Goal: Task Accomplishment & Management: Complete application form

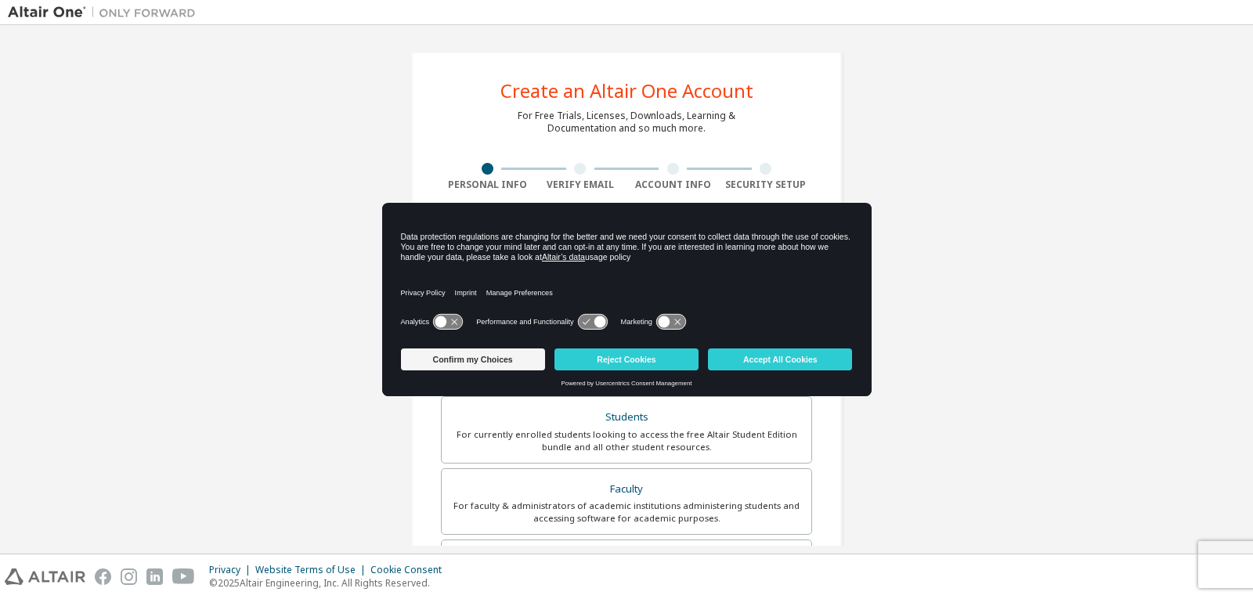
click at [935, 176] on div "Create an Altair One Account For Free Trials, Licenses, Downloads, Learning & D…" at bounding box center [626, 447] width 1237 height 829
click at [775, 358] on button "Accept All Cookies" at bounding box center [780, 360] width 144 height 22
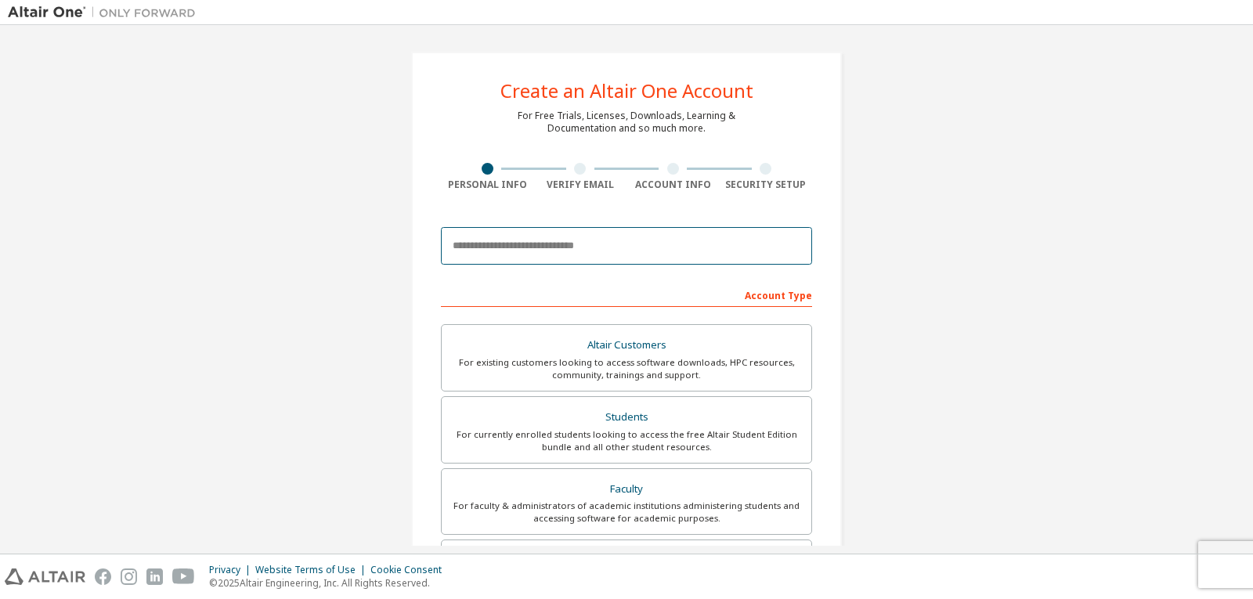
click at [720, 233] on input "email" at bounding box center [626, 246] width 371 height 38
click at [572, 245] on input "email" at bounding box center [626, 246] width 371 height 38
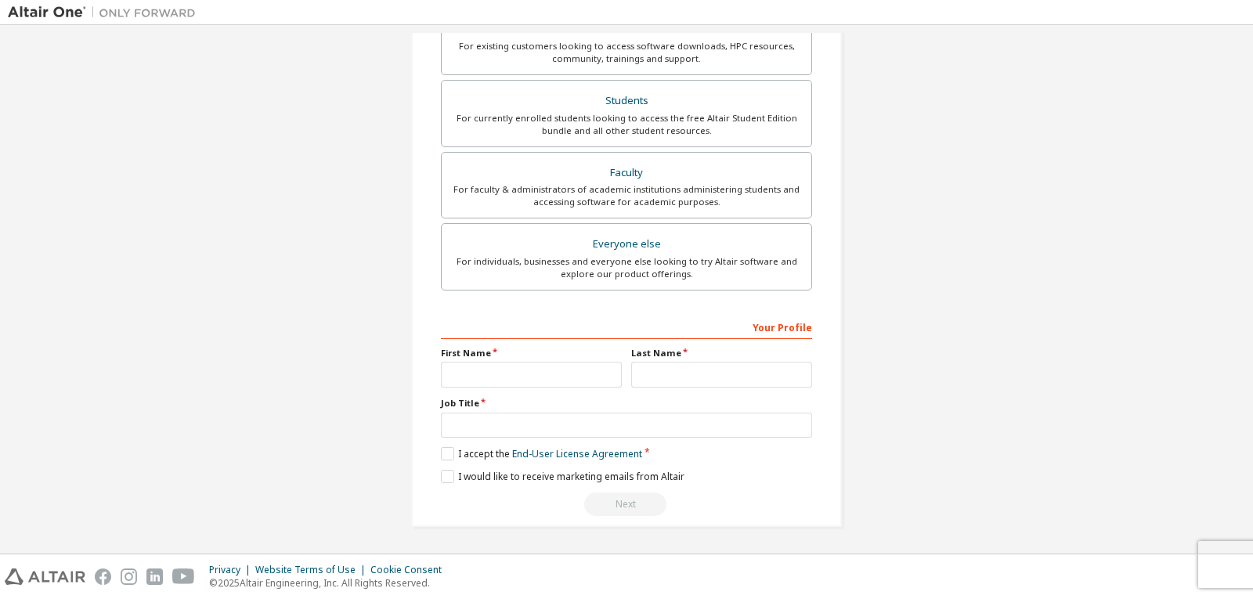
scroll to position [206, 0]
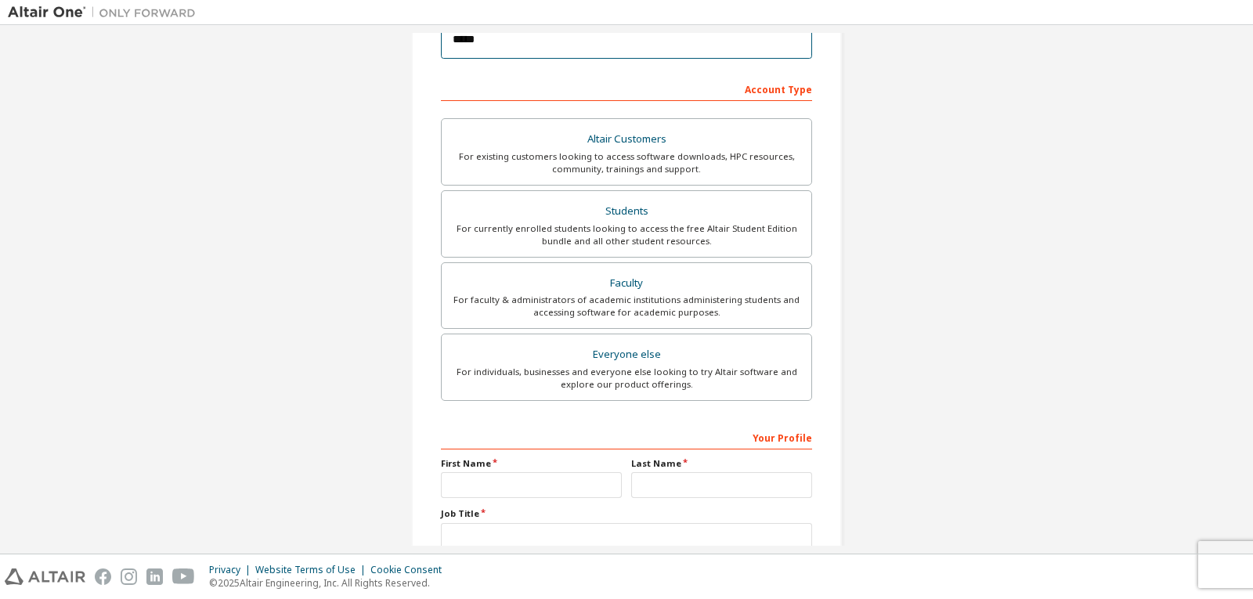
type input "******"
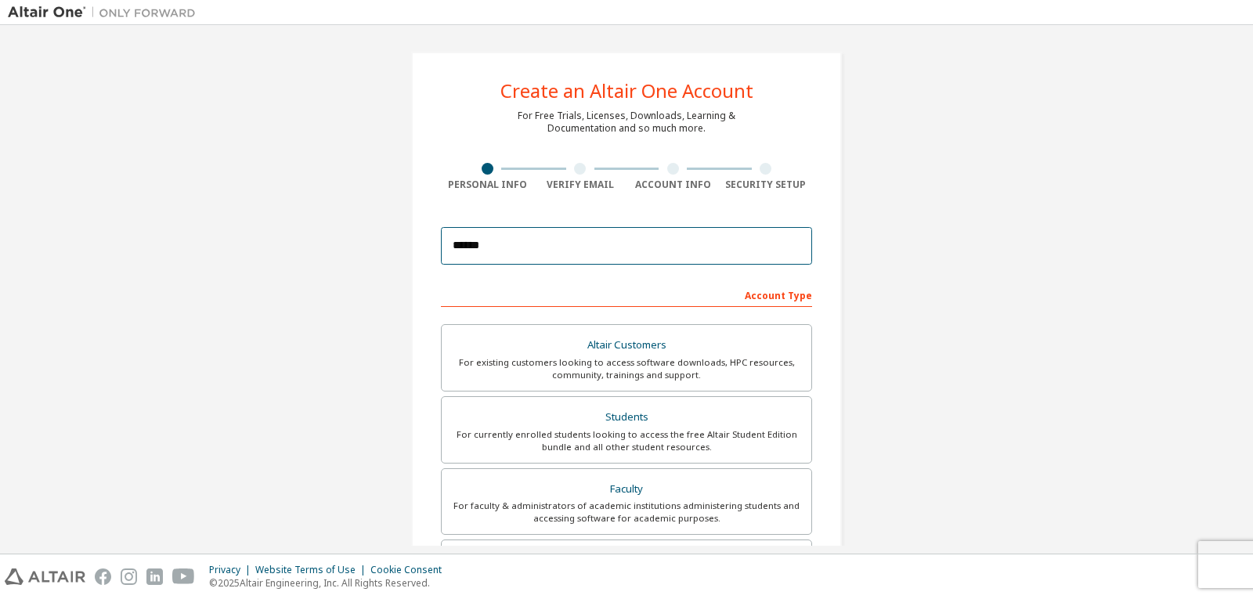
drag, startPoint x: 529, startPoint y: 244, endPoint x: 420, endPoint y: 240, distance: 108.9
click at [420, 240] on div "Create an Altair One Account For Free Trials, Licenses, Downloads, Learning & D…" at bounding box center [626, 448] width 431 height 792
click at [521, 240] on input "email" at bounding box center [626, 246] width 371 height 38
click at [532, 240] on input "email" at bounding box center [626, 246] width 371 height 38
type input "*"
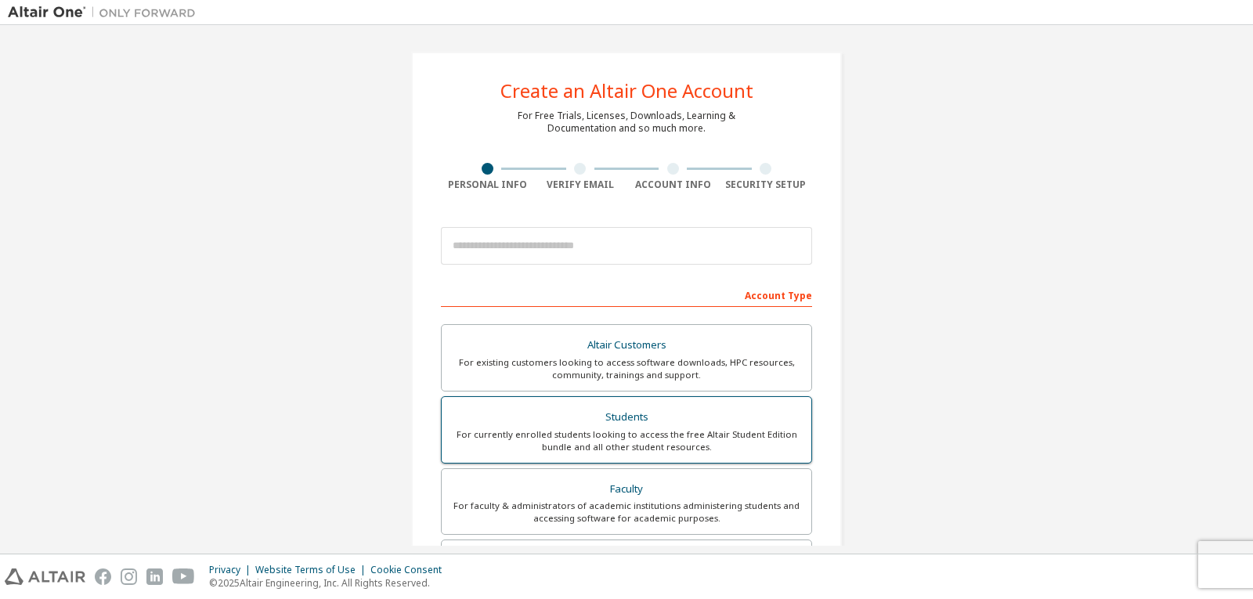
click at [616, 446] on div "For currently enrolled students looking to access the free Altair Student Editi…" at bounding box center [626, 440] width 351 height 25
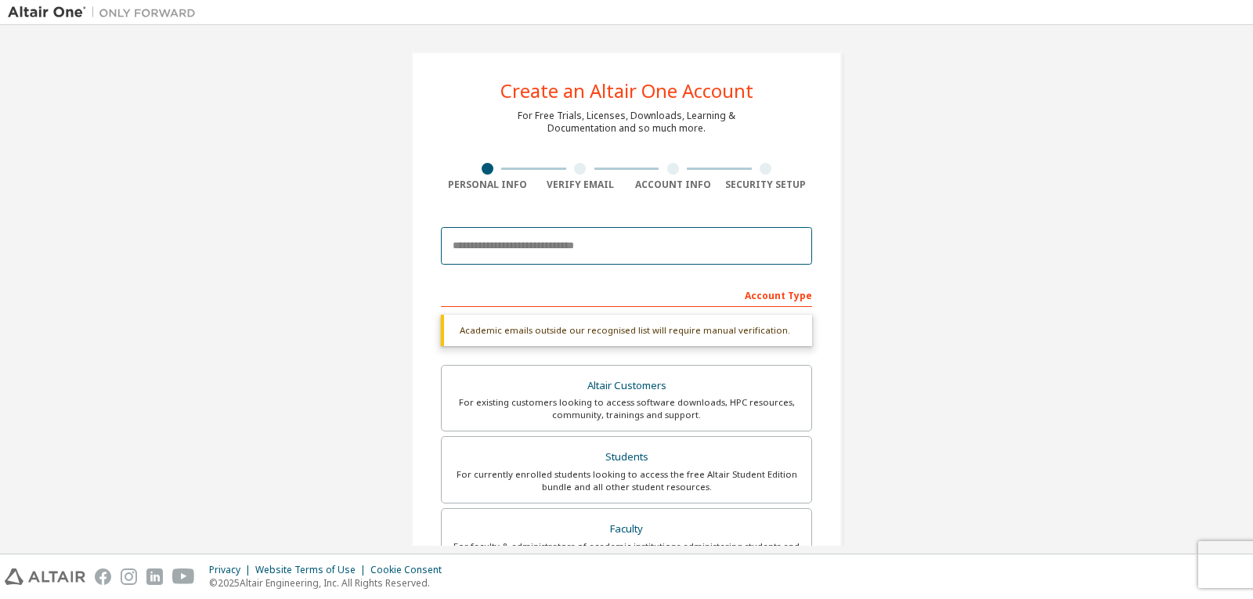
click at [483, 255] on input "email" at bounding box center [626, 246] width 371 height 38
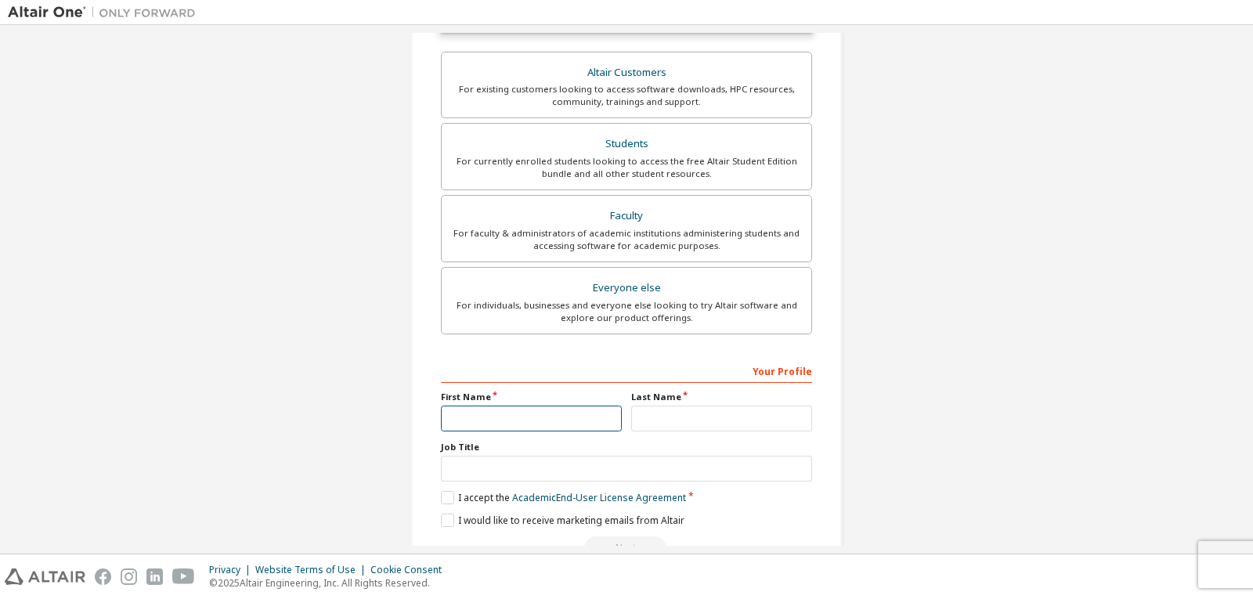
click at [522, 418] on input "text" at bounding box center [531, 419] width 181 height 26
type input "*"
drag, startPoint x: 522, startPoint y: 418, endPoint x: 392, endPoint y: 404, distance: 131.5
click at [392, 404] on div "Create an Altair One Account For Free Trials, Licenses, Downloads, Learning & D…" at bounding box center [626, 155] width 468 height 870
type input "********"
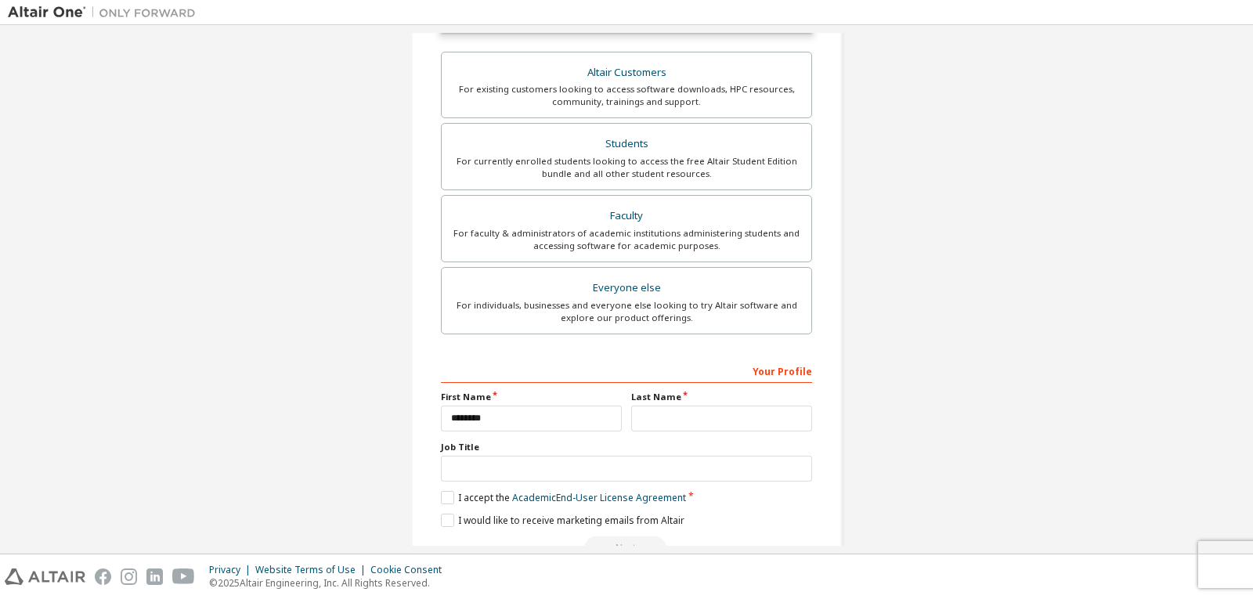
click at [667, 396] on label "Last Name" at bounding box center [721, 397] width 181 height 13
click at [666, 399] on label "Last Name" at bounding box center [721, 397] width 181 height 13
click at [667, 414] on input "text" at bounding box center [721, 419] width 181 height 26
type input "**********"
click at [616, 457] on input "text" at bounding box center [626, 469] width 371 height 26
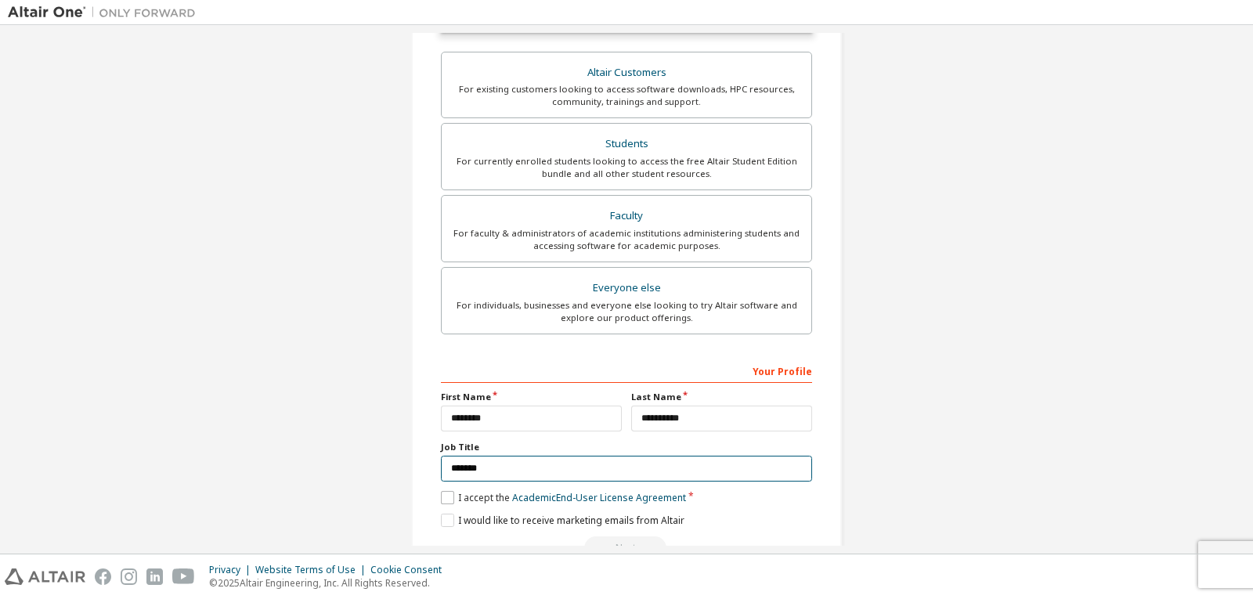
type input "*******"
click at [444, 500] on label "I accept the Academic End-User License Agreement" at bounding box center [563, 497] width 245 height 13
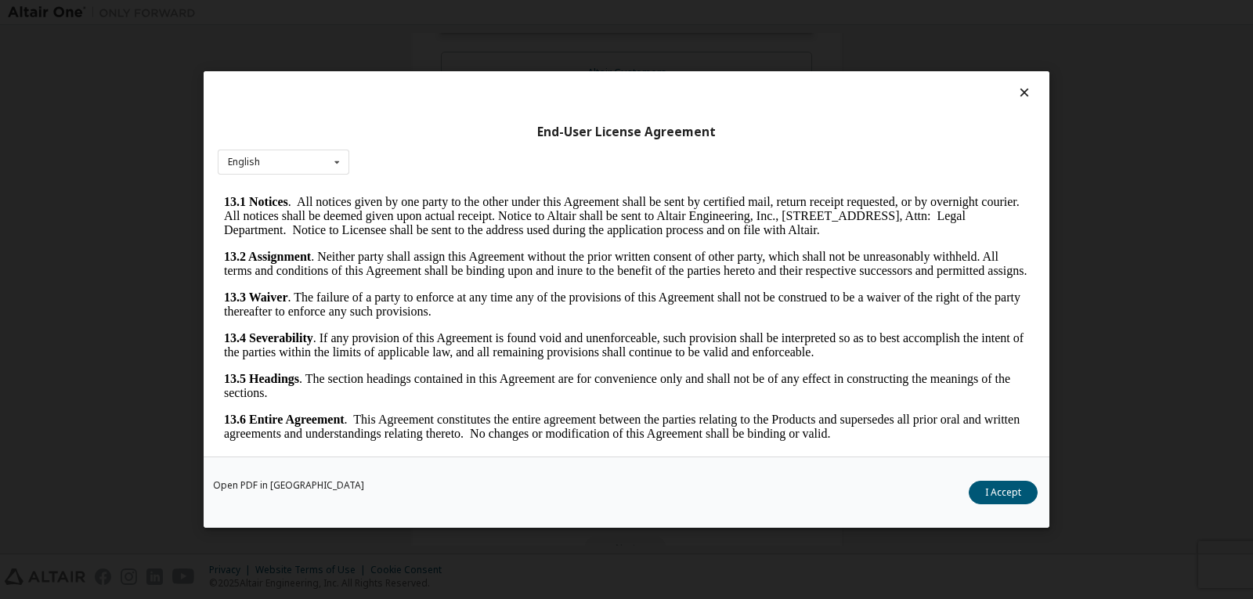
scroll to position [16, 0]
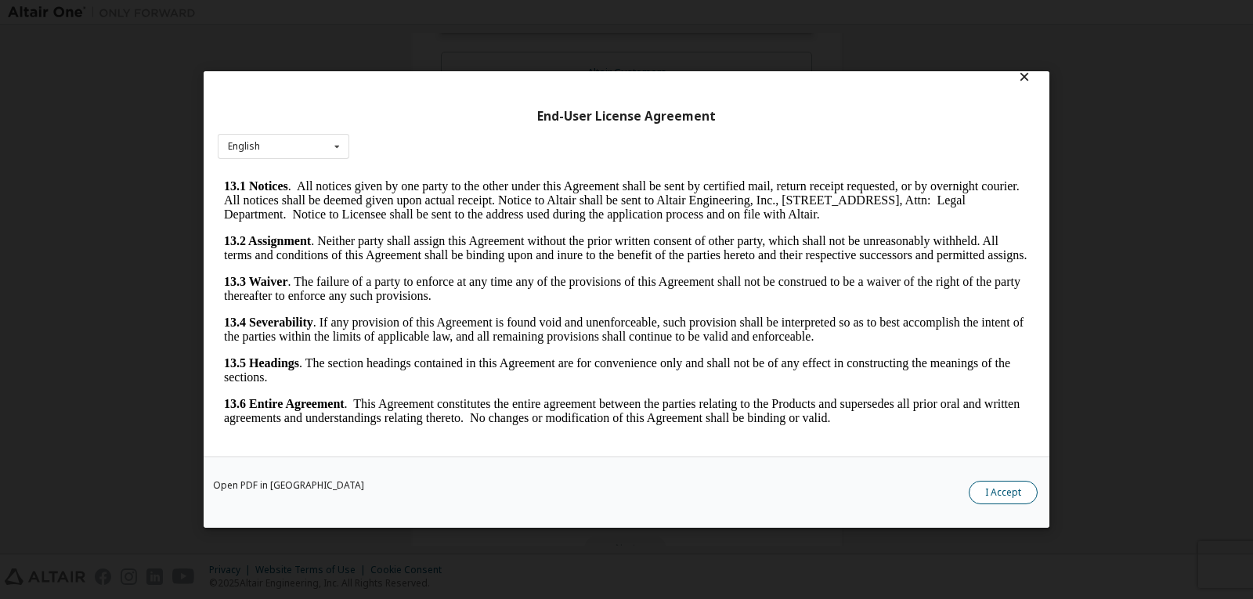
click at [988, 493] on button "I Accept" at bounding box center [1003, 492] width 69 height 23
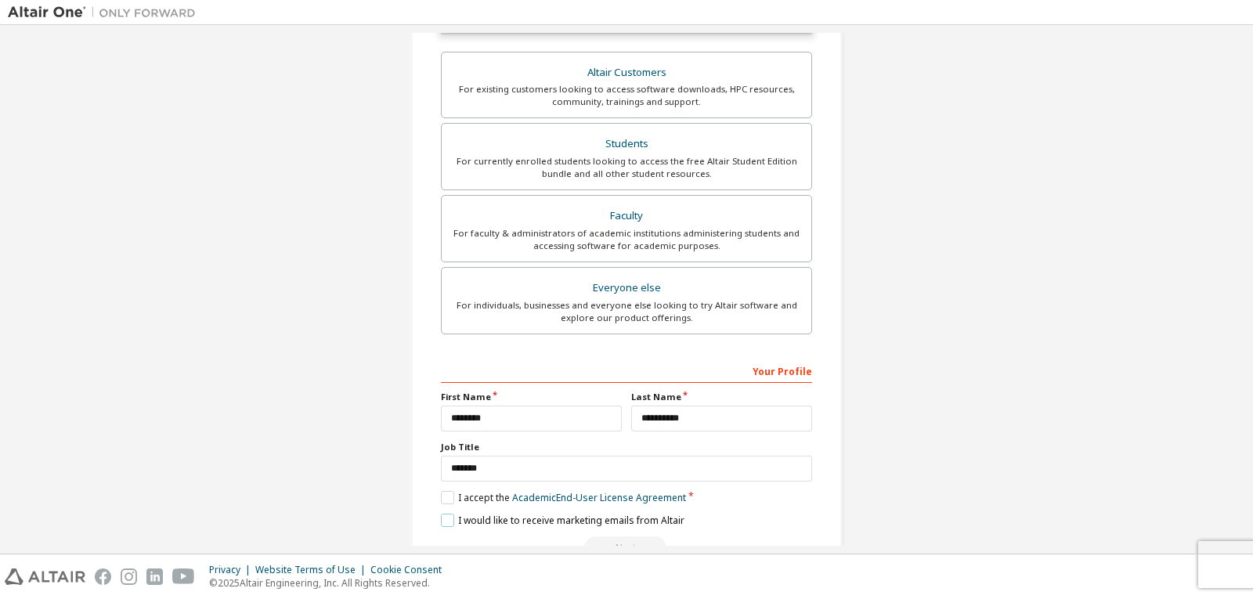
click at [451, 522] on label "I would like to receive marketing emails from Altair" at bounding box center [563, 520] width 244 height 13
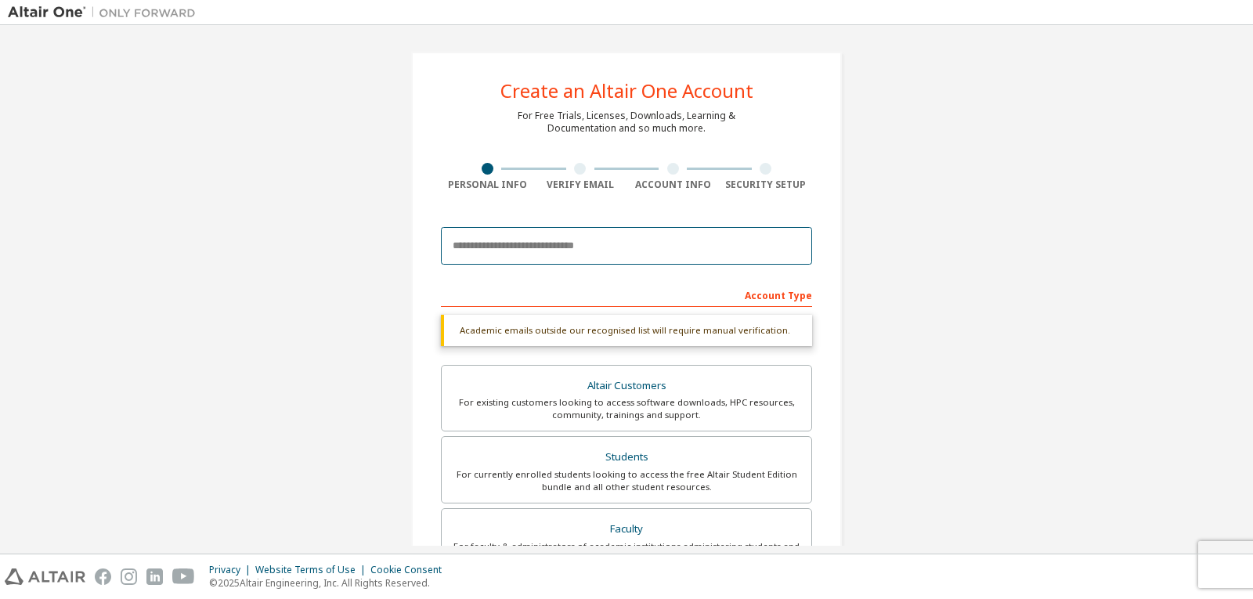
click at [556, 243] on input "email" at bounding box center [626, 246] width 371 height 38
type input "*"
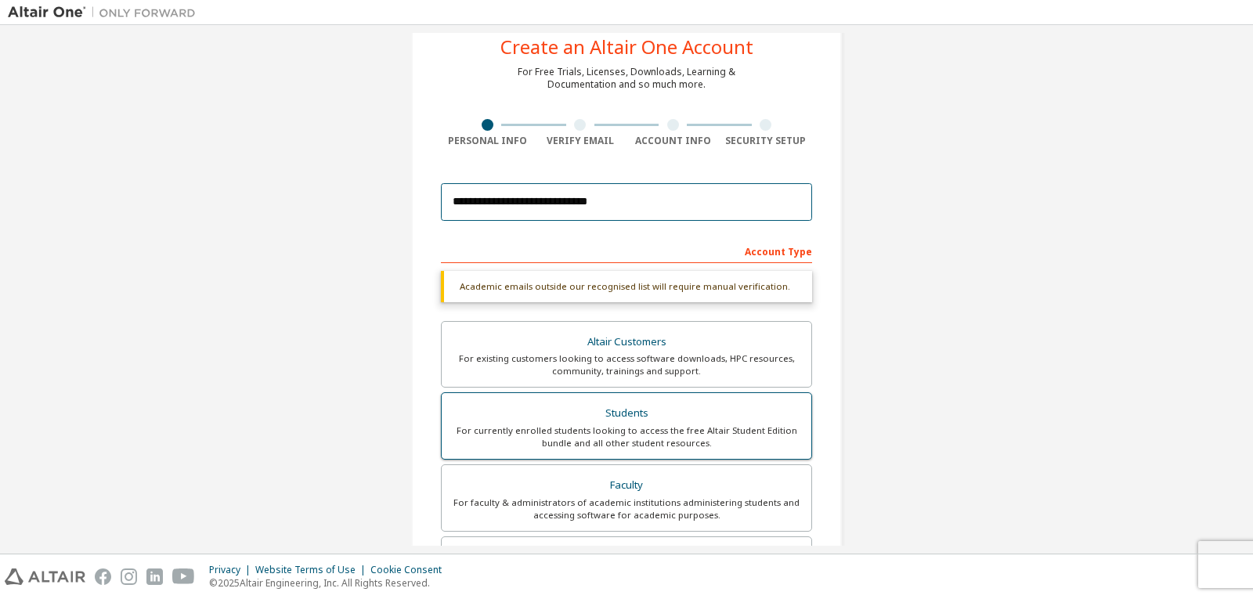
scroll to position [316, 0]
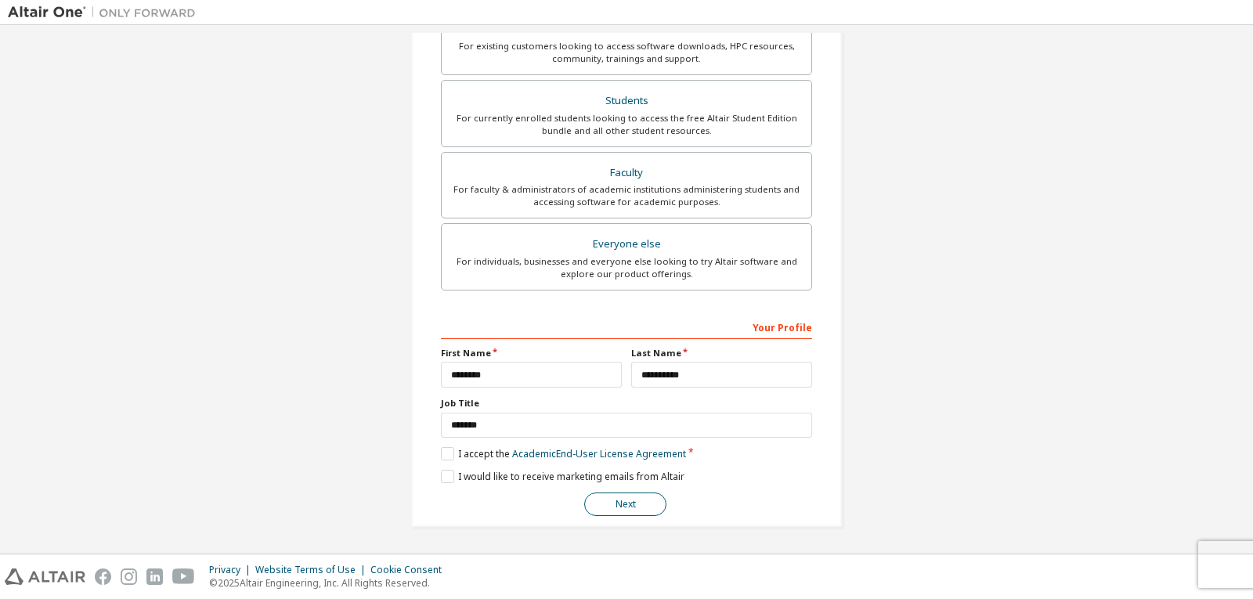
type input "**********"
click at [623, 506] on button "Next" at bounding box center [625, 504] width 82 height 23
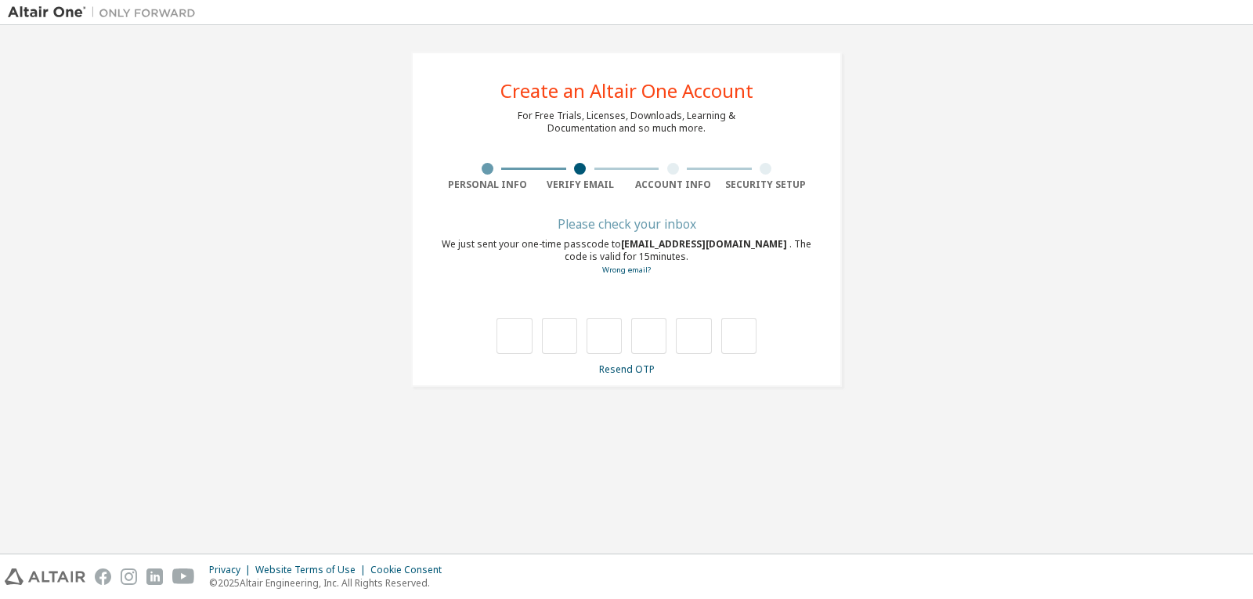
scroll to position [0, 0]
click at [636, 364] on link "Resend OTP" at bounding box center [627, 369] width 56 height 13
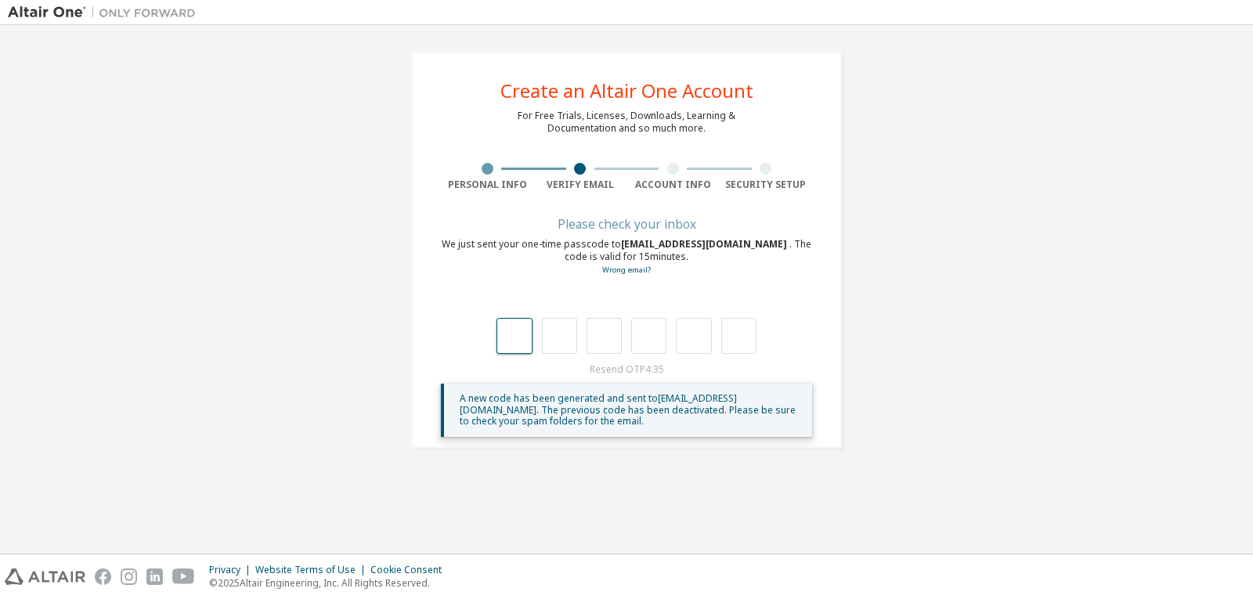
click at [507, 339] on input "text" at bounding box center [514, 336] width 35 height 36
type input "*"
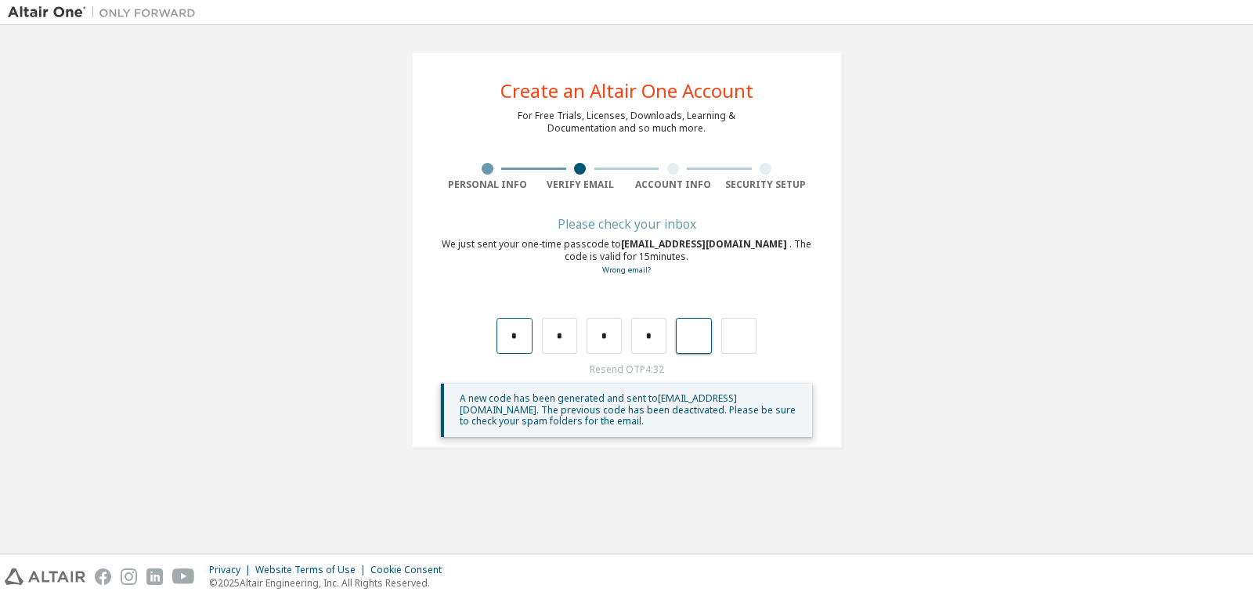
type input "*"
